Goal: Transaction & Acquisition: Purchase product/service

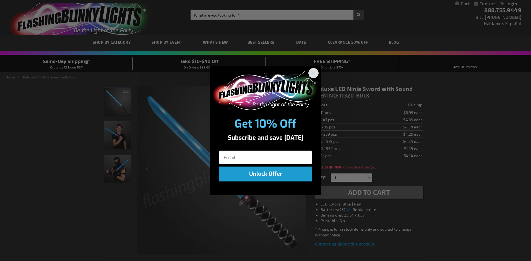
click at [313, 74] on circle "Close dialog" at bounding box center [313, 73] width 9 height 9
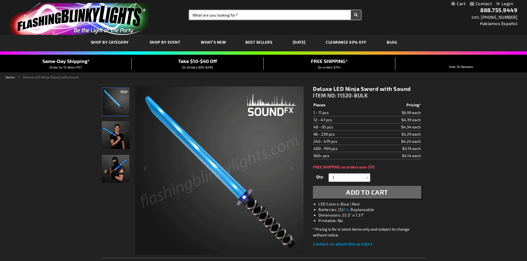
click at [230, 16] on input "Search" at bounding box center [275, 14] width 172 height 9
type input "sword"
click at [351, 10] on button "Search" at bounding box center [356, 14] width 10 height 9
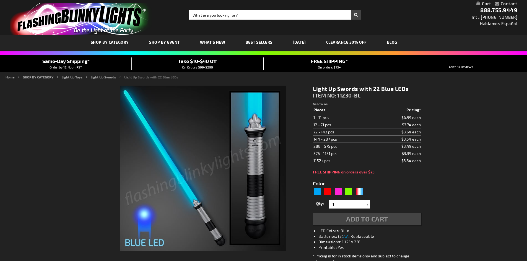
type input "5629"
